Goal: Navigation & Orientation: Find specific page/section

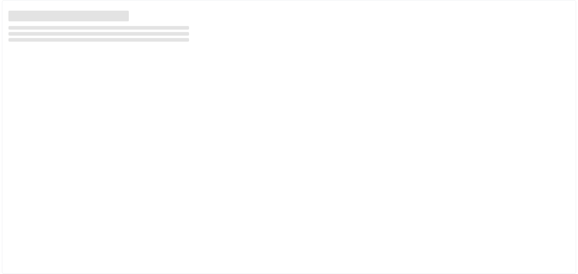
select select "***"
